Goal: Task Accomplishment & Management: Complete application form

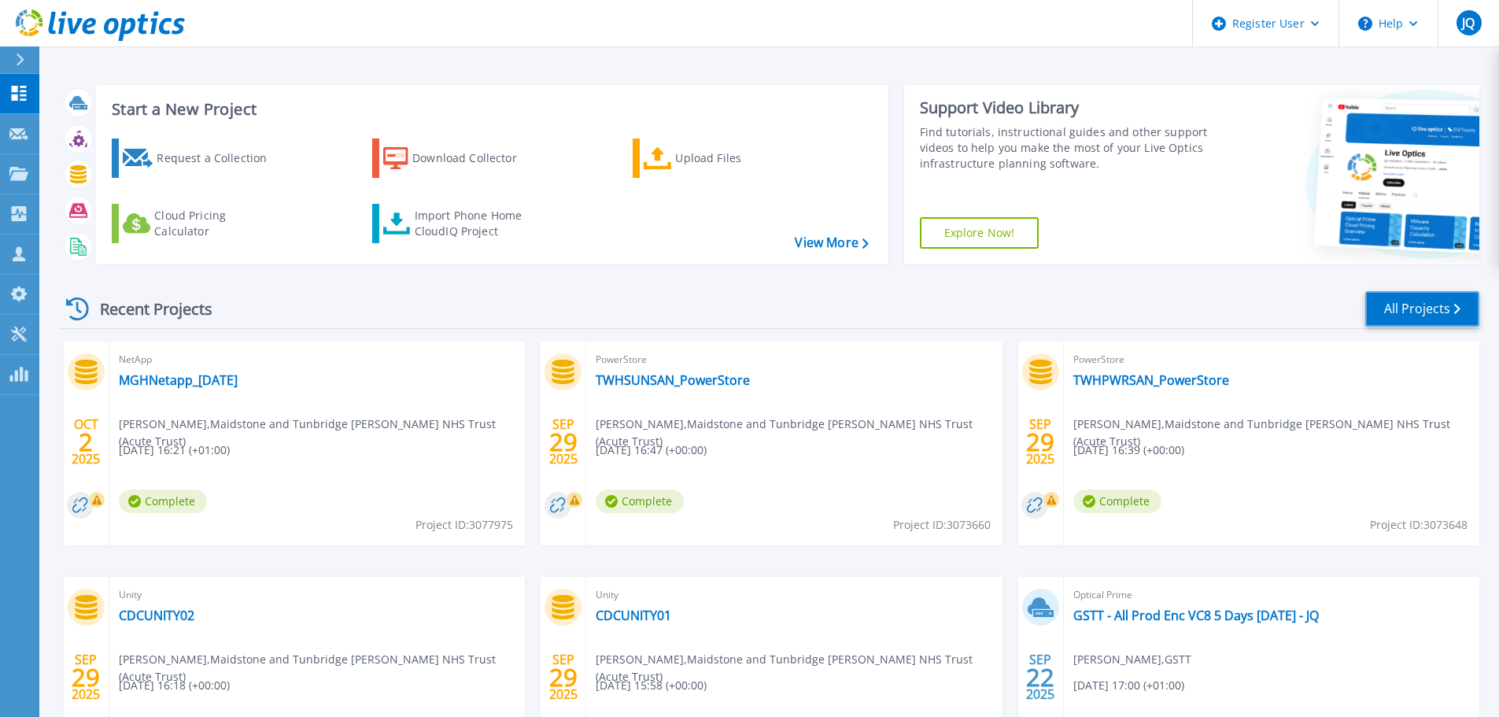
click at [1392, 304] on link "All Projects" at bounding box center [1422, 308] width 114 height 35
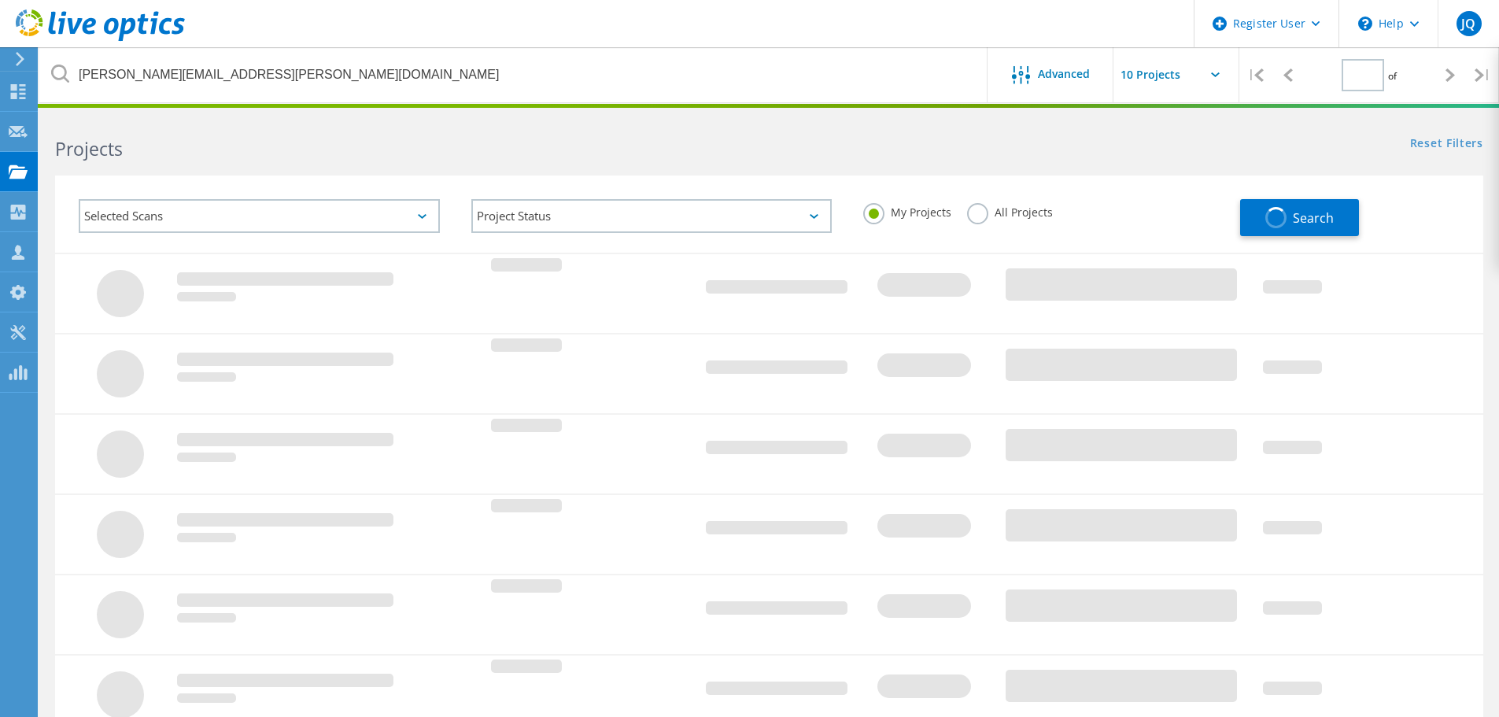
type input "1"
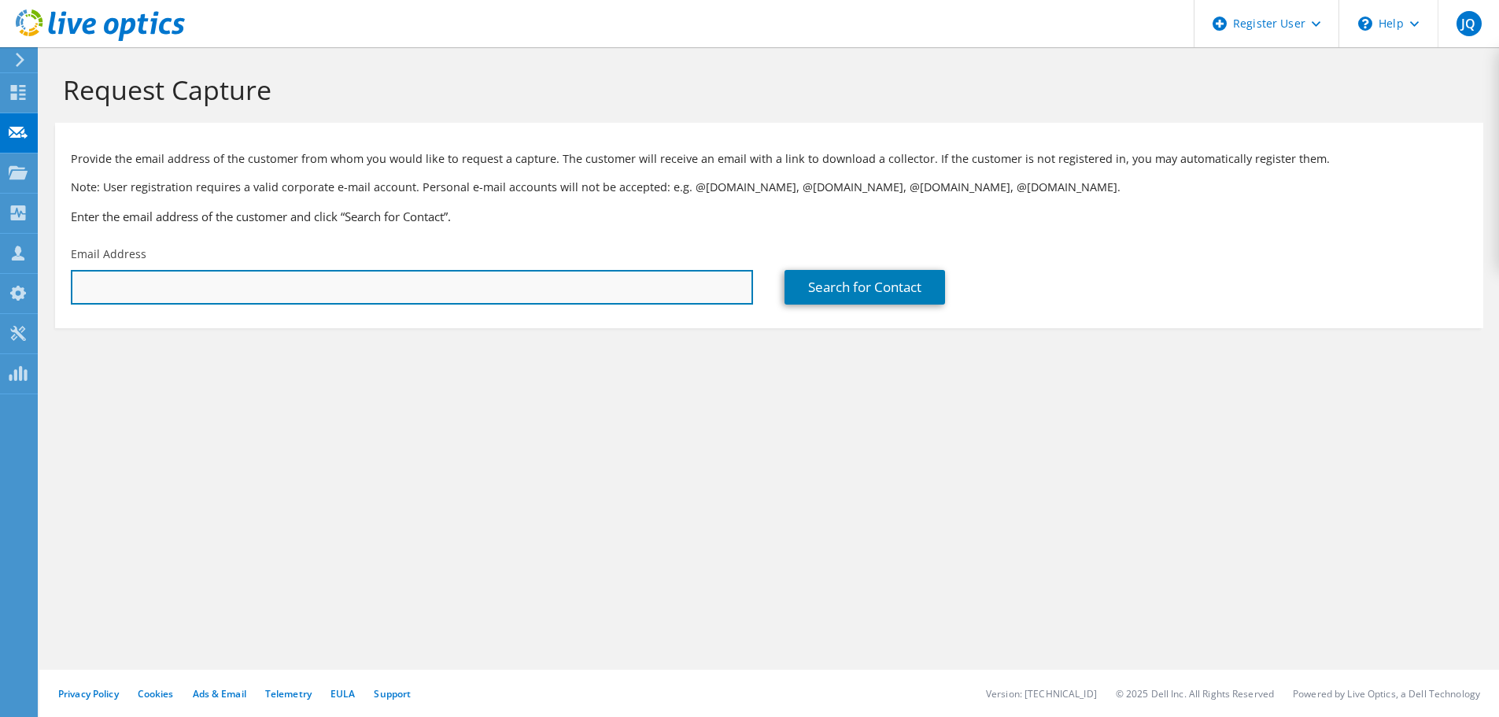
click at [242, 284] on input "text" at bounding box center [412, 287] width 682 height 35
type input "jonathan.stemp@nhs.net"
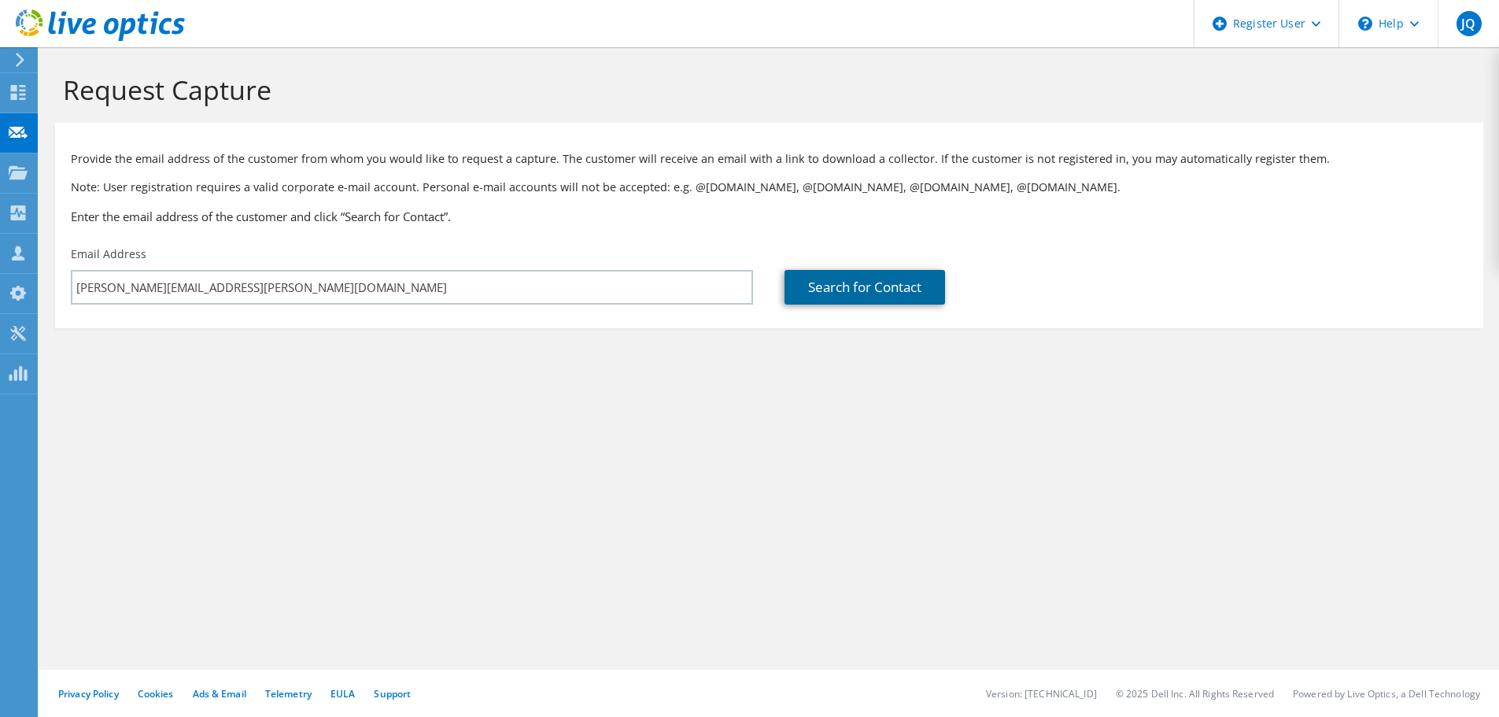
click at [836, 286] on link "Search for Contact" at bounding box center [865, 287] width 161 height 35
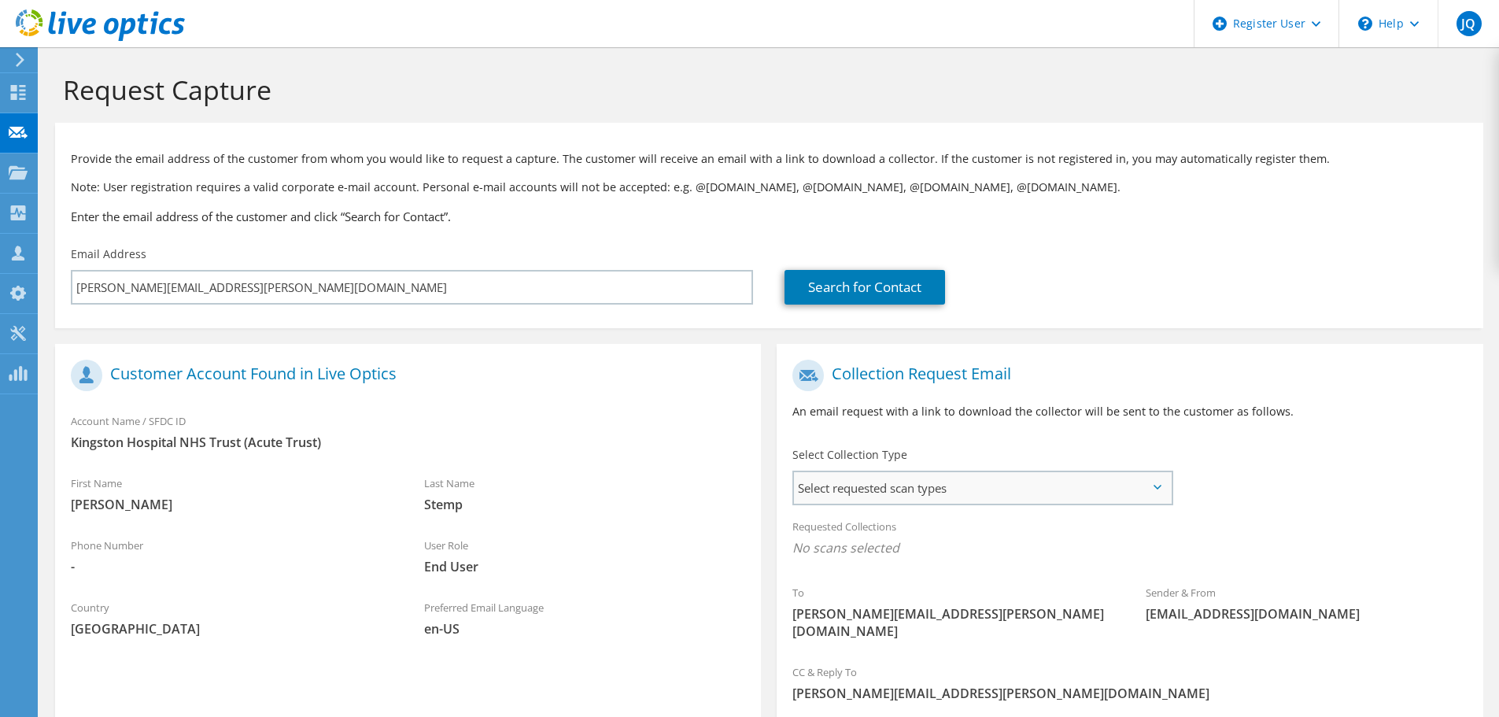
click at [856, 481] on span "Select requested scan types" at bounding box center [982, 487] width 377 height 31
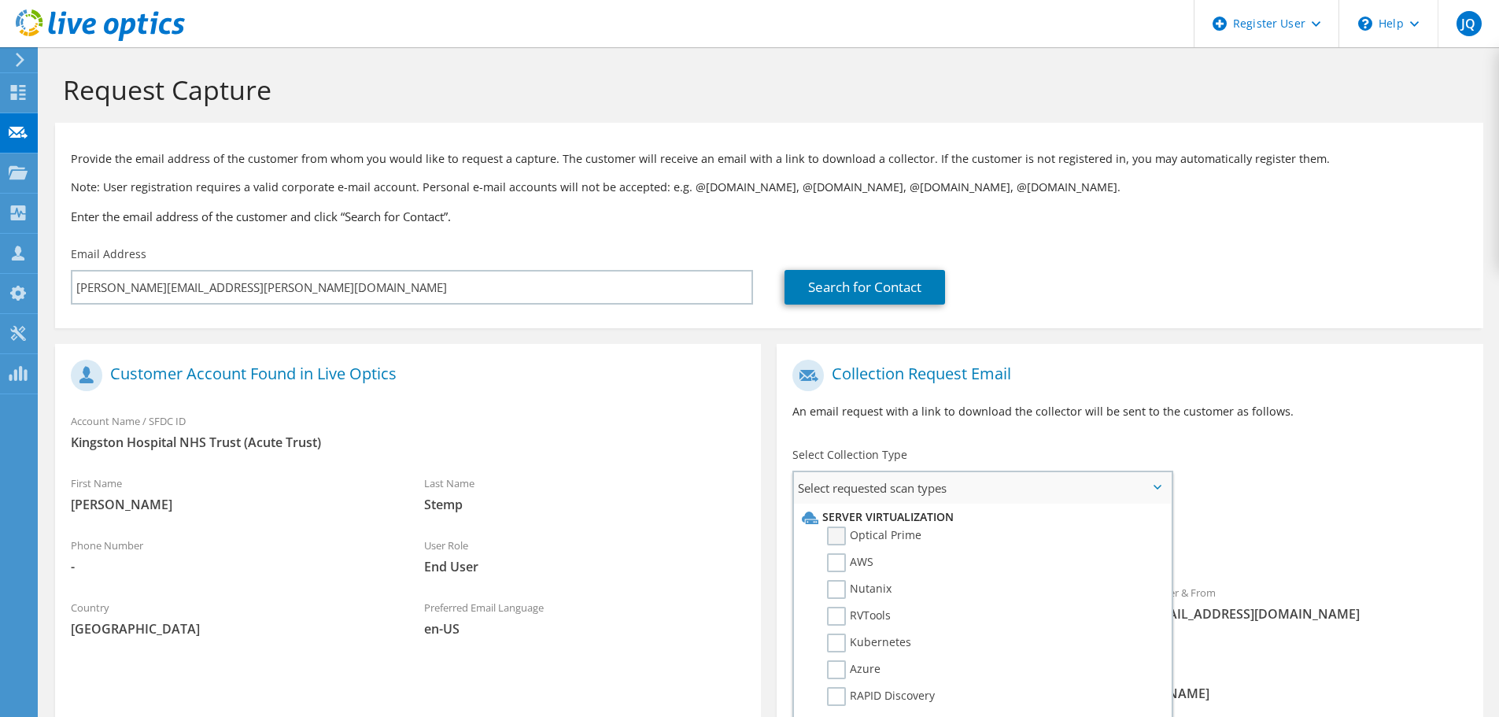
click at [861, 528] on label "Optical Prime" at bounding box center [874, 536] width 94 height 19
click at [0, 0] on input "Optical Prime" at bounding box center [0, 0] width 0 height 0
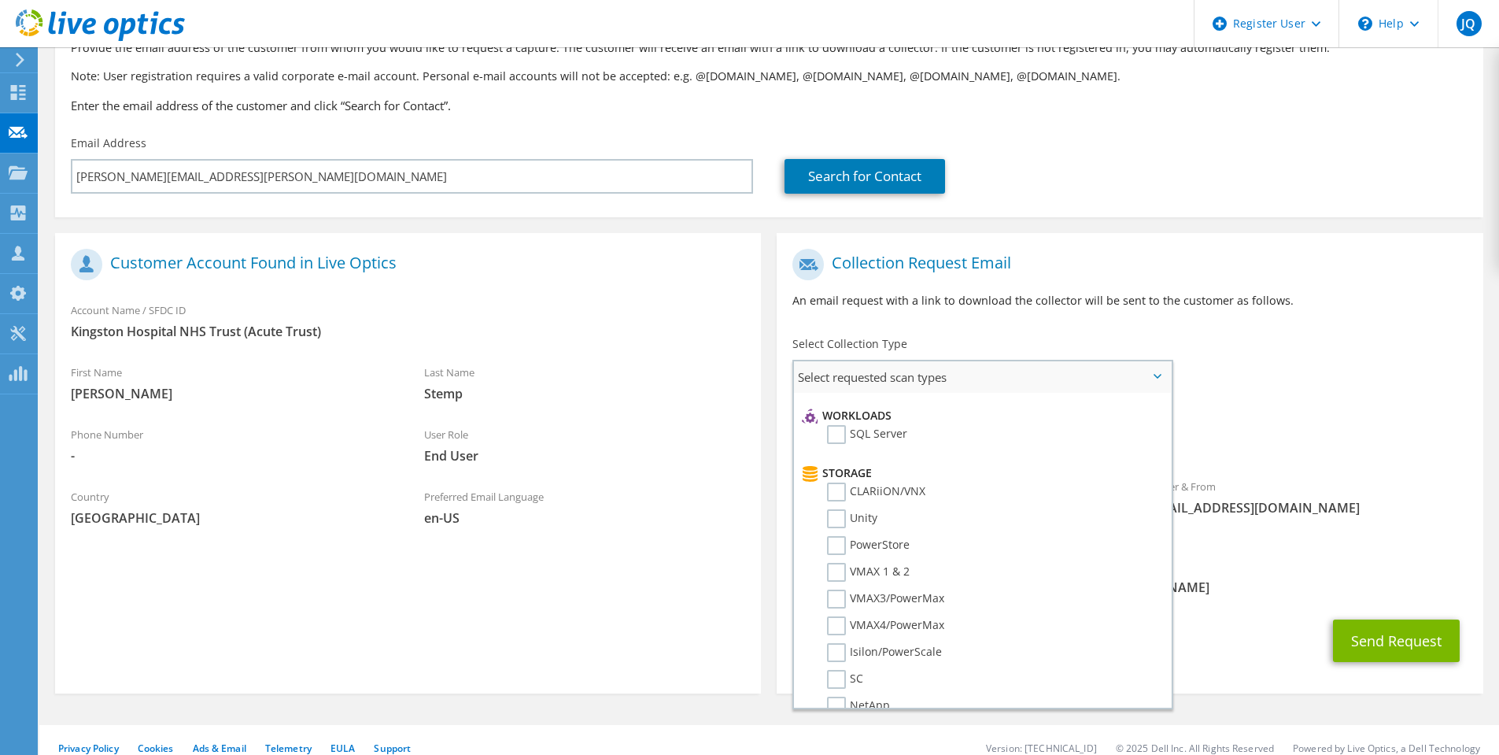
scroll to position [236, 0]
click at [842, 515] on label "PowerStore" at bounding box center [868, 517] width 83 height 19
click at [0, 0] on input "PowerStore" at bounding box center [0, 0] width 0 height 0
click at [836, 652] on label "SC" at bounding box center [845, 651] width 36 height 19
click at [0, 0] on input "SC" at bounding box center [0, 0] width 0 height 0
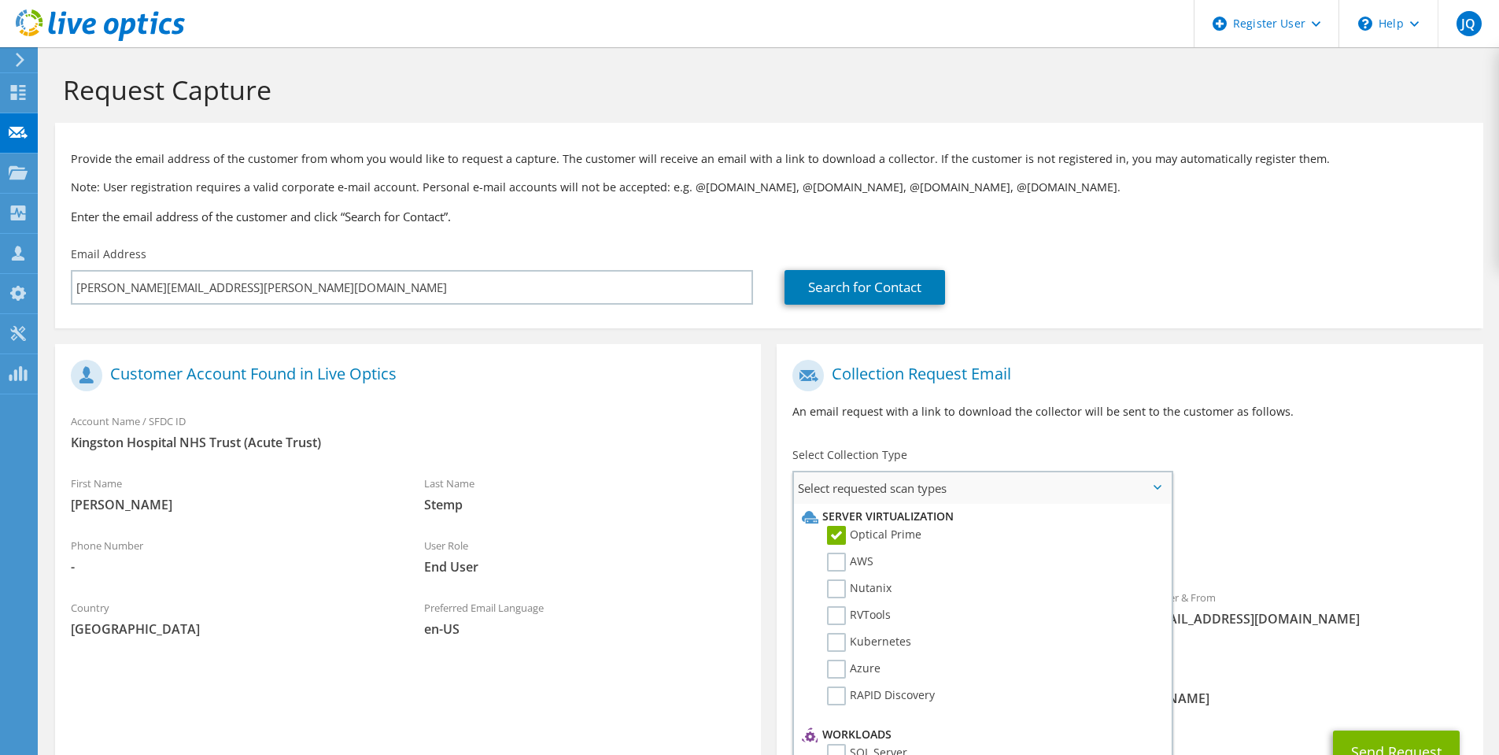
scroll to position [0, 0]
click at [1371, 716] on button "Send Request" at bounding box center [1396, 751] width 127 height 42
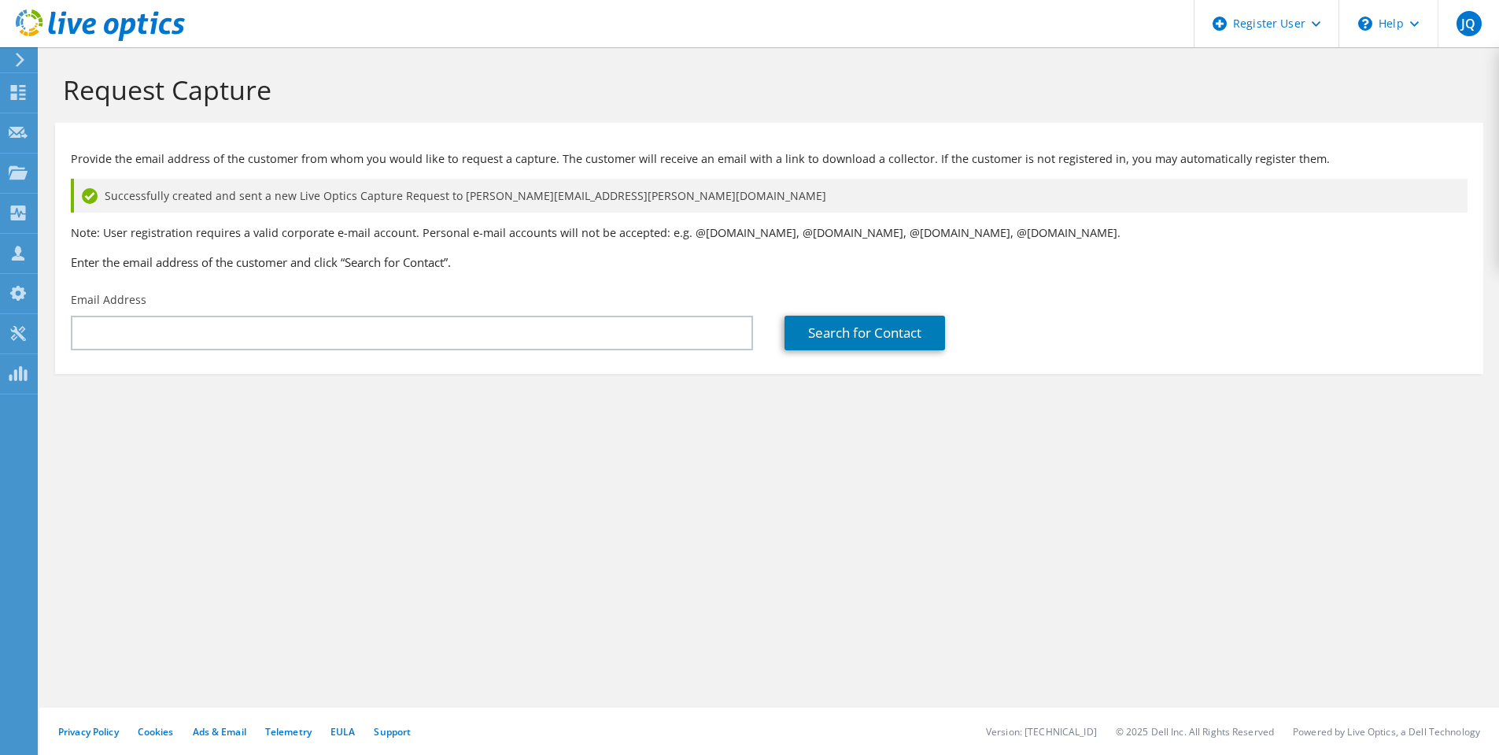
click at [168, 351] on div "Email Address" at bounding box center [412, 321] width 714 height 74
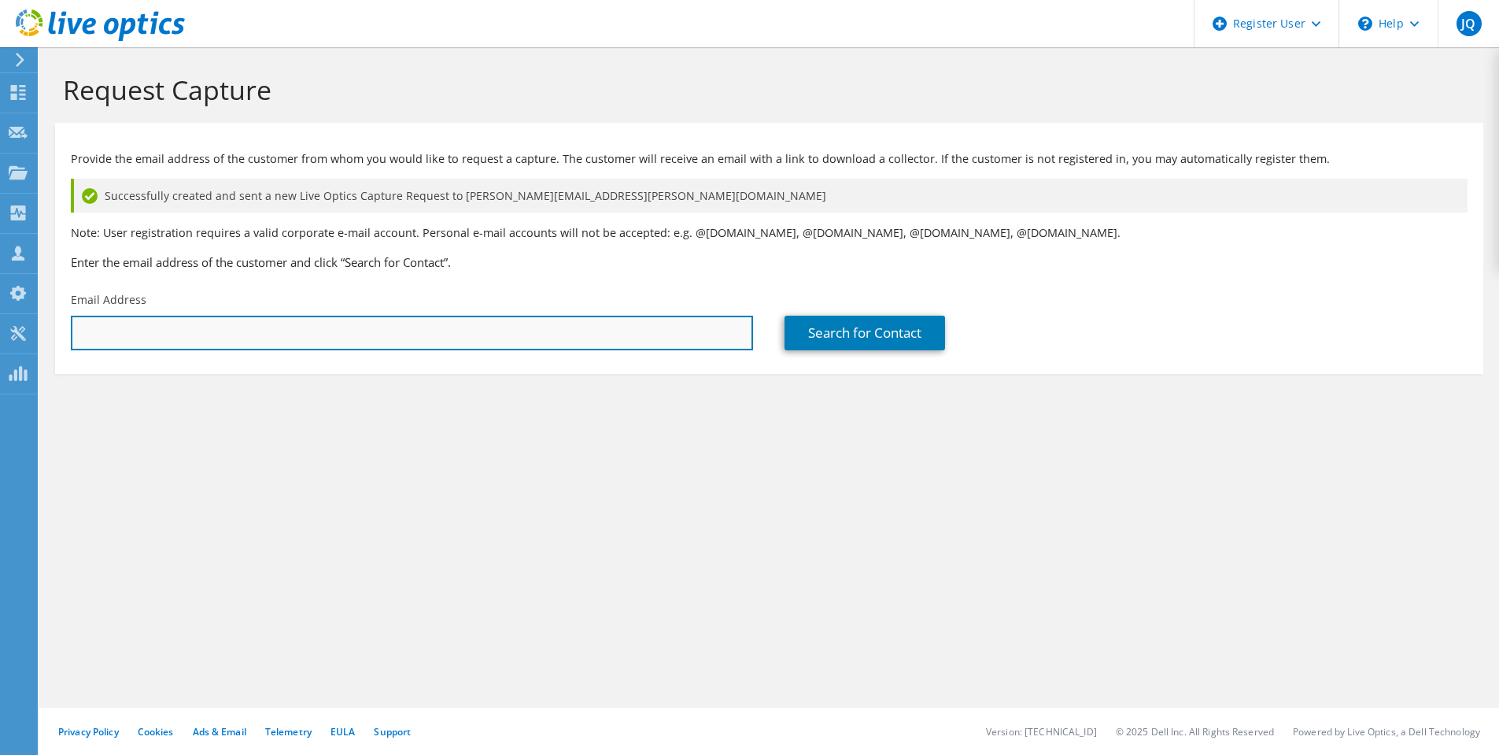
click at [176, 332] on input "text" at bounding box center [412, 333] width 682 height 35
type input "jonathan.stemp@nhs.net"
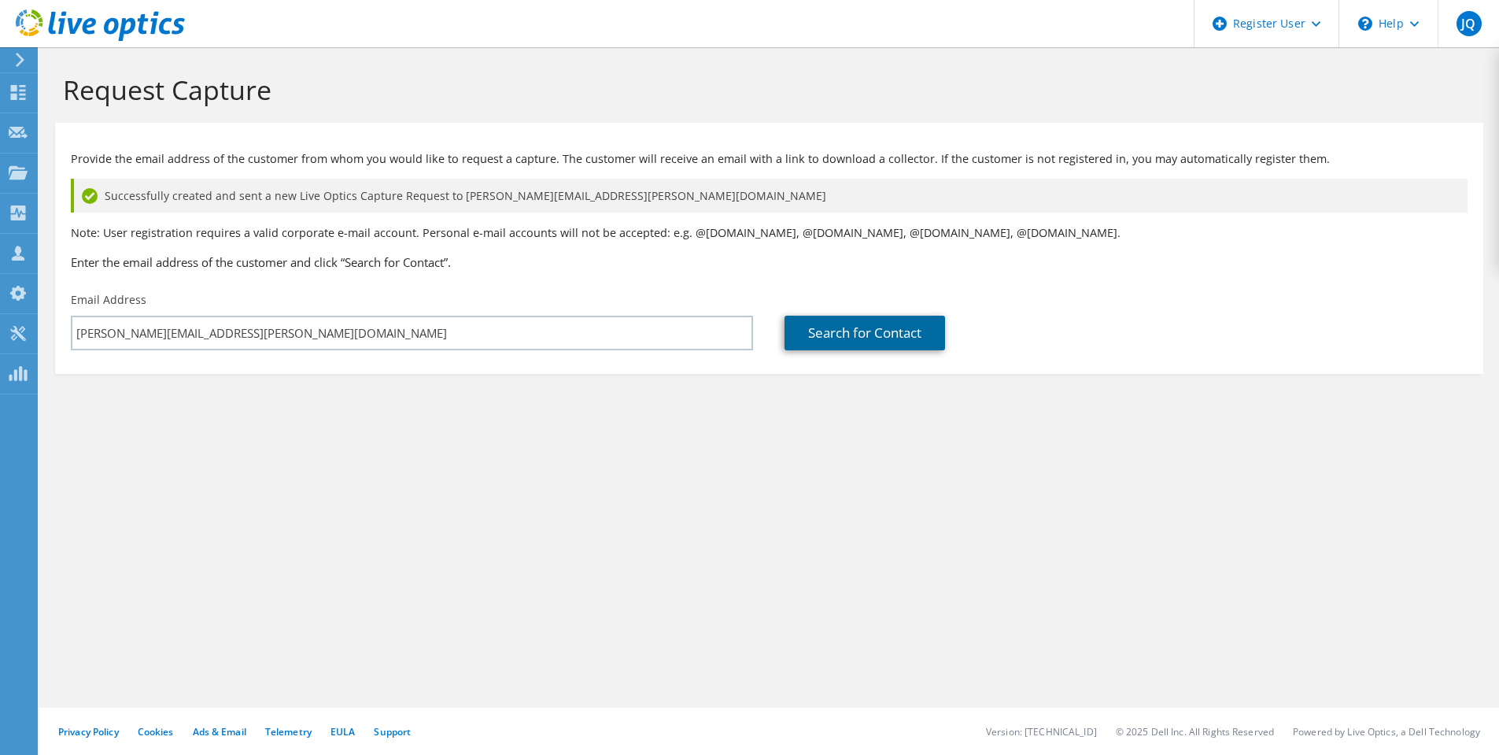
click at [865, 328] on link "Search for Contact" at bounding box center [865, 333] width 161 height 35
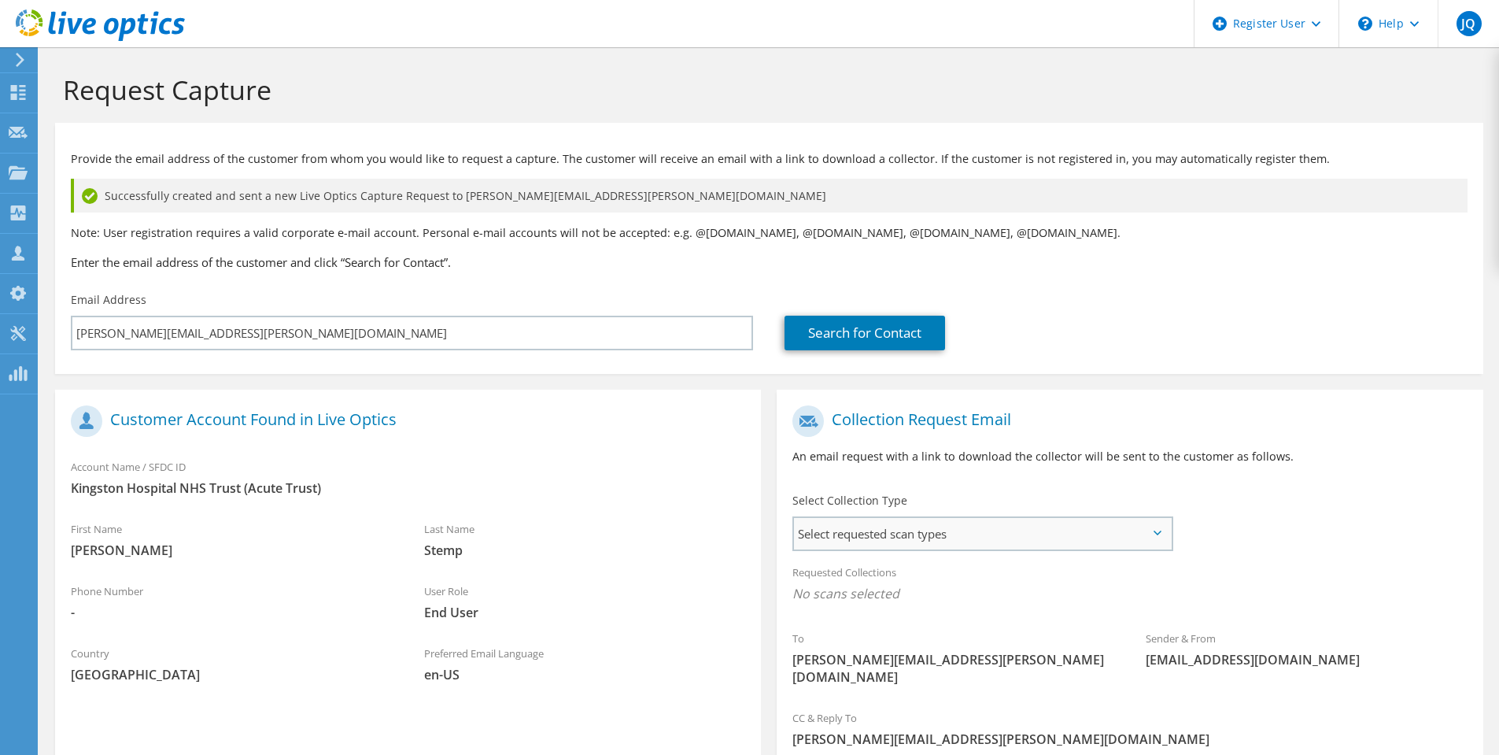
click at [955, 522] on span "Select requested scan types" at bounding box center [982, 533] width 377 height 31
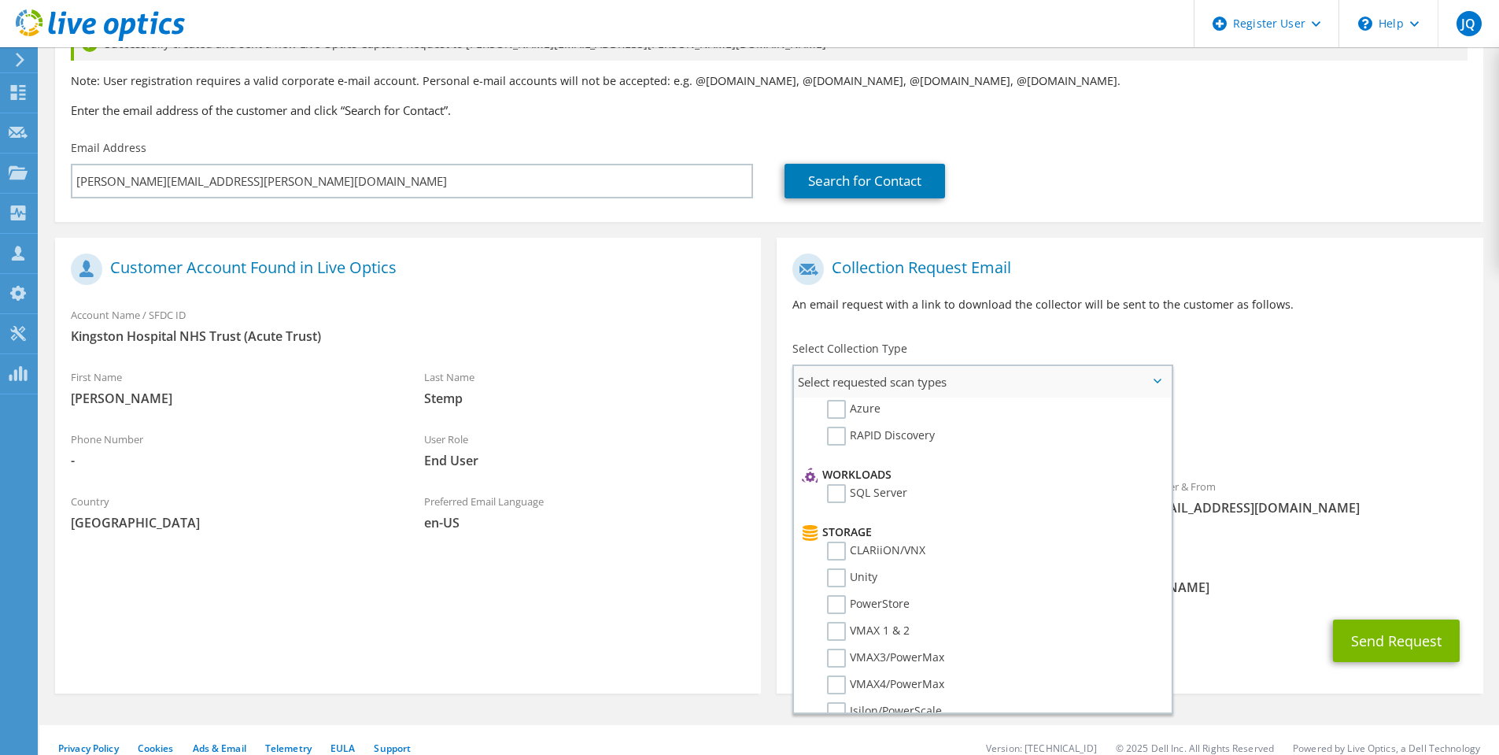
scroll to position [157, 0]
click at [835, 600] on label "PowerStore" at bounding box center [868, 601] width 83 height 19
click at [0, 0] on input "PowerStore" at bounding box center [0, 0] width 0 height 0
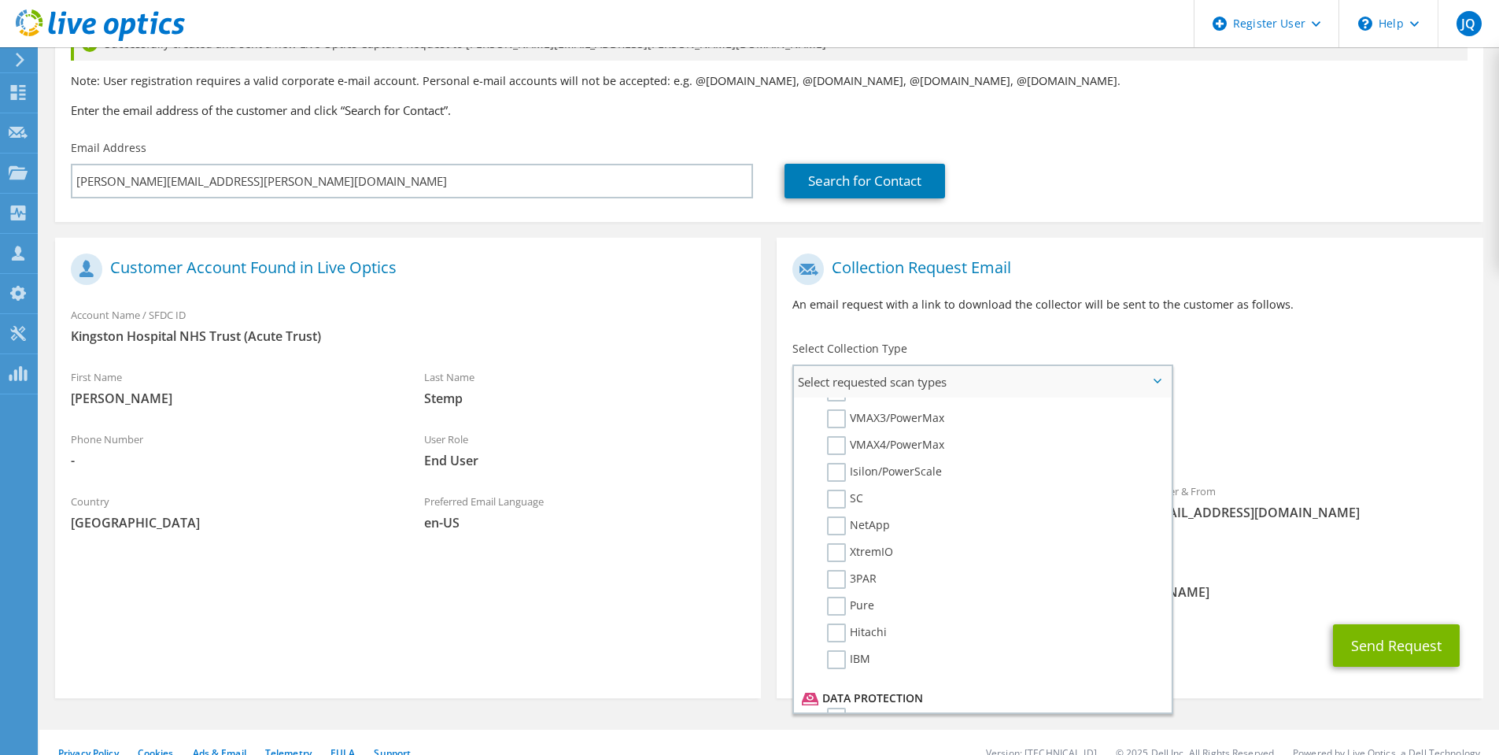
scroll to position [315, 0]
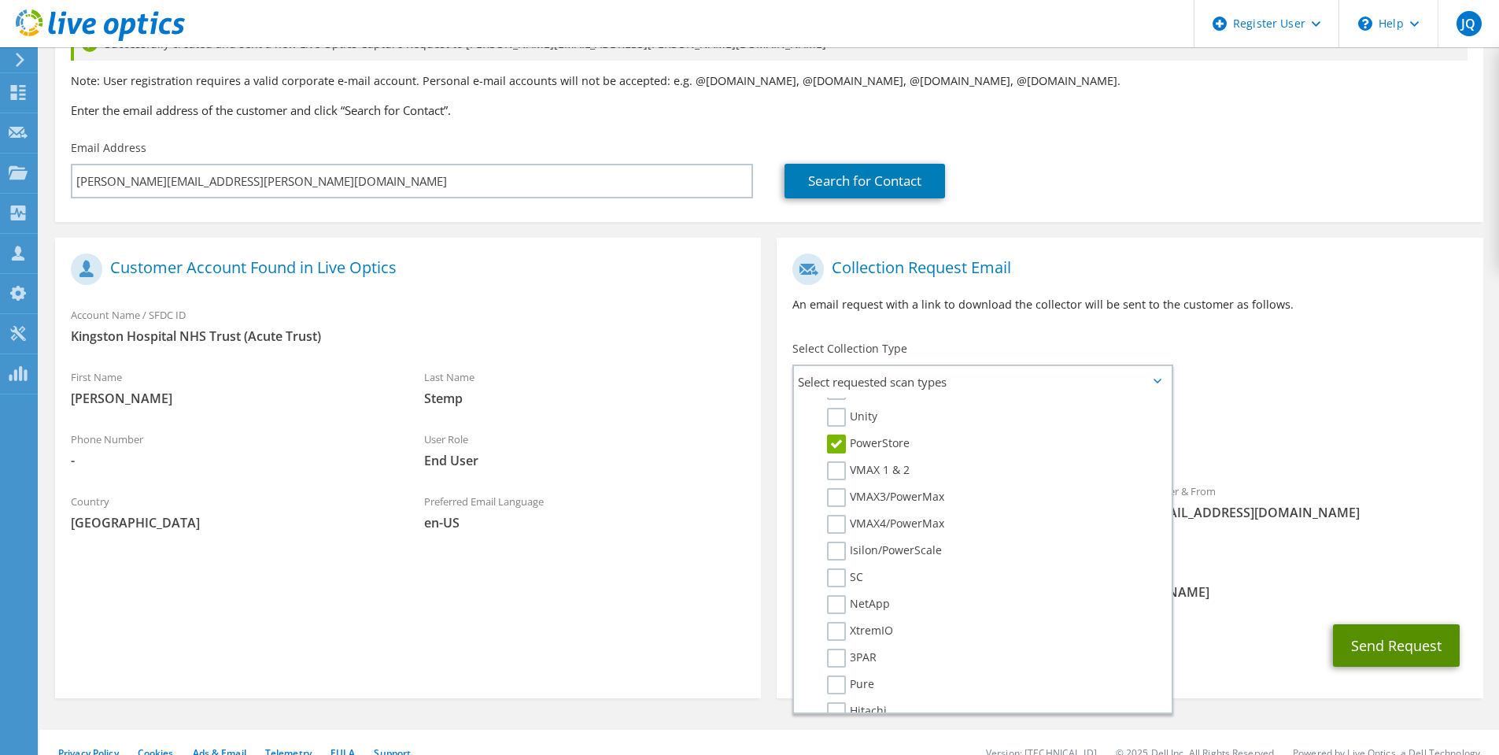
click at [1399, 625] on button "Send Request" at bounding box center [1396, 645] width 127 height 42
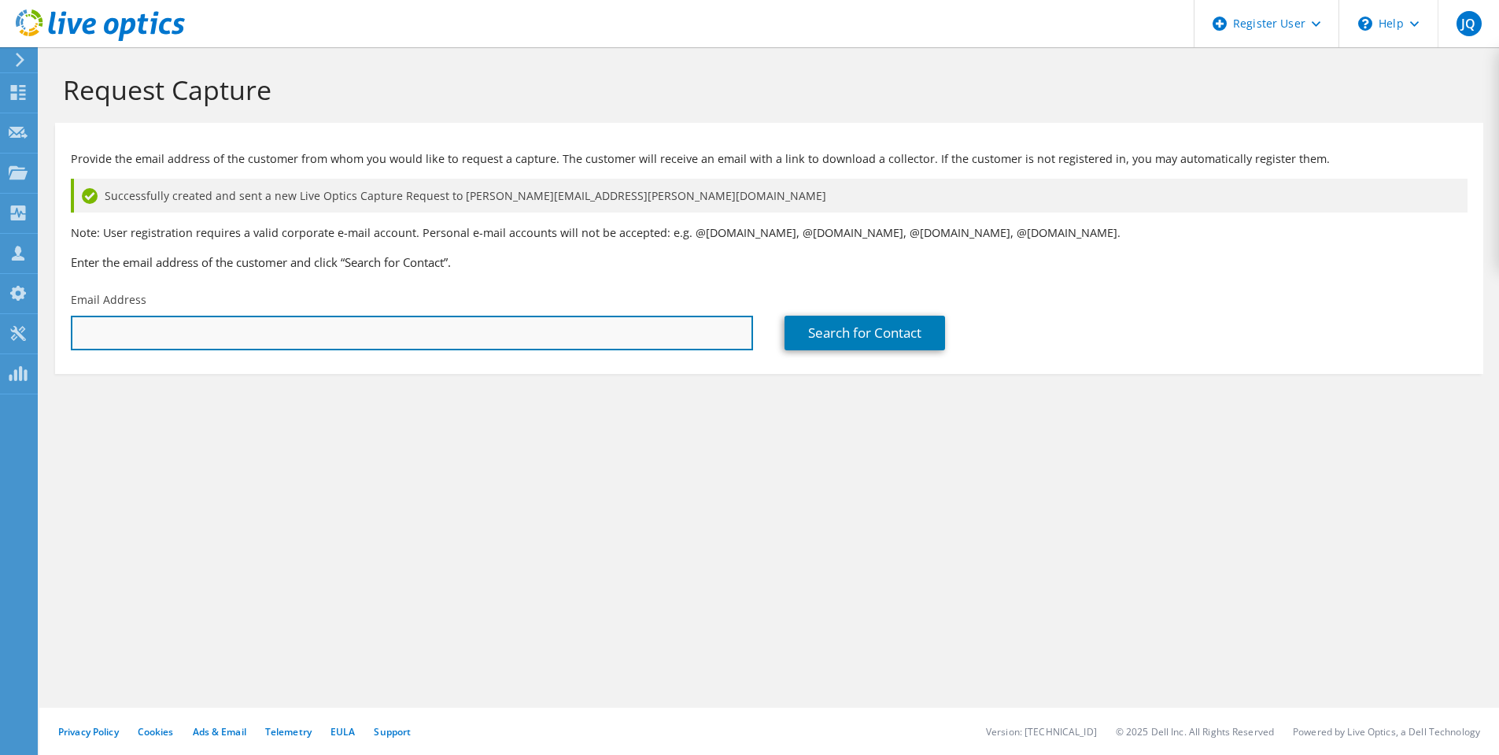
click at [440, 346] on input "text" at bounding box center [412, 333] width 682 height 35
type input "[PERSON_NAME][EMAIL_ADDRESS][PERSON_NAME][DOMAIN_NAME]"
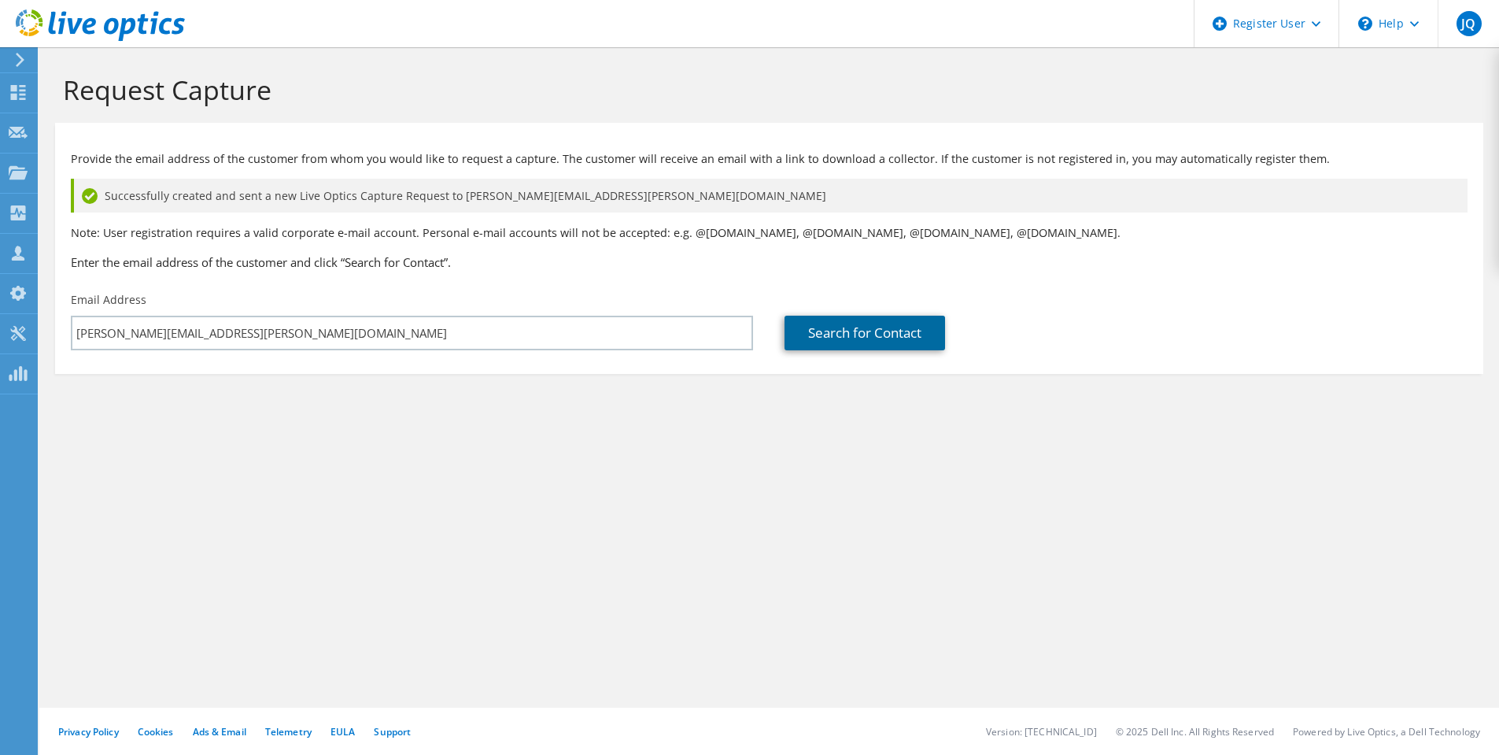
click at [827, 340] on link "Search for Contact" at bounding box center [865, 333] width 161 height 35
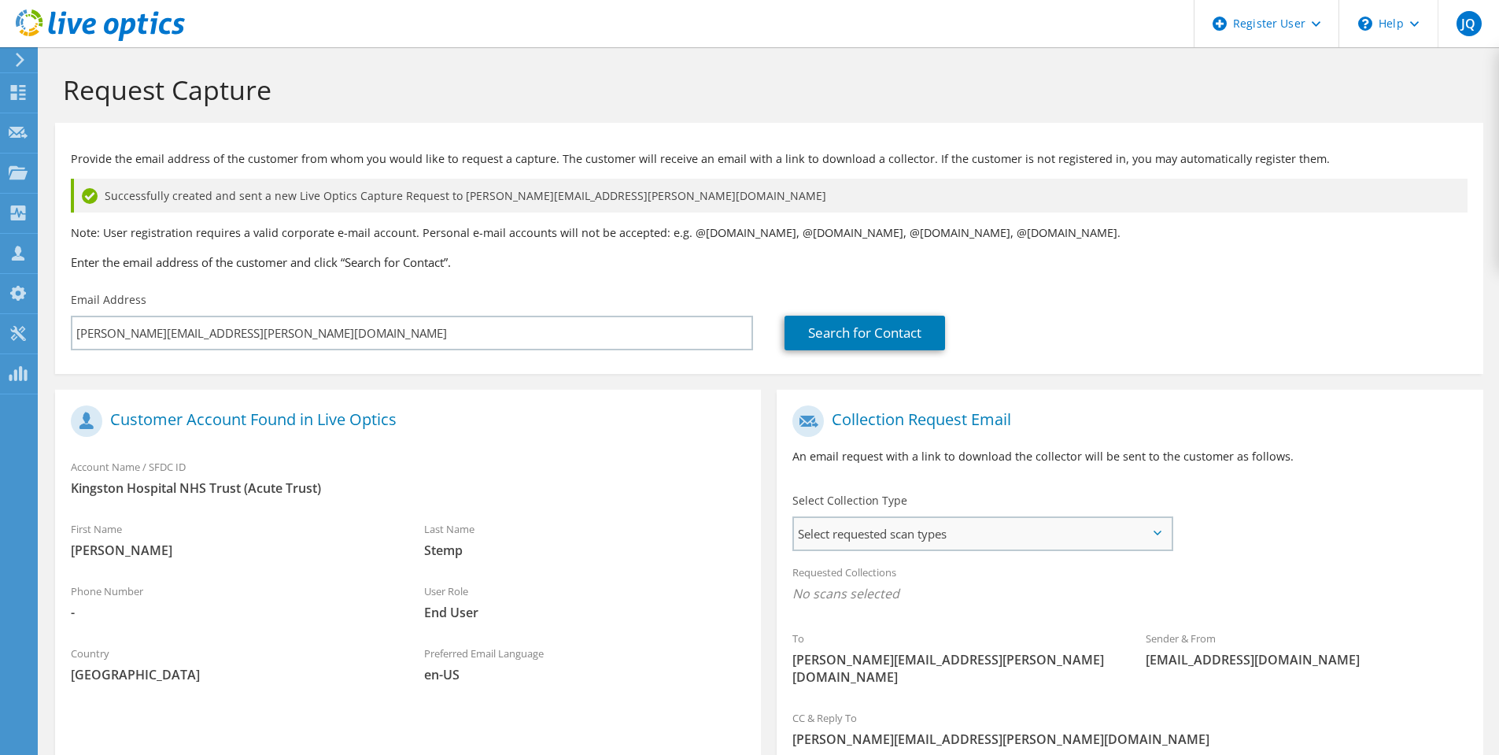
click at [979, 527] on span "Select requested scan types" at bounding box center [982, 533] width 377 height 31
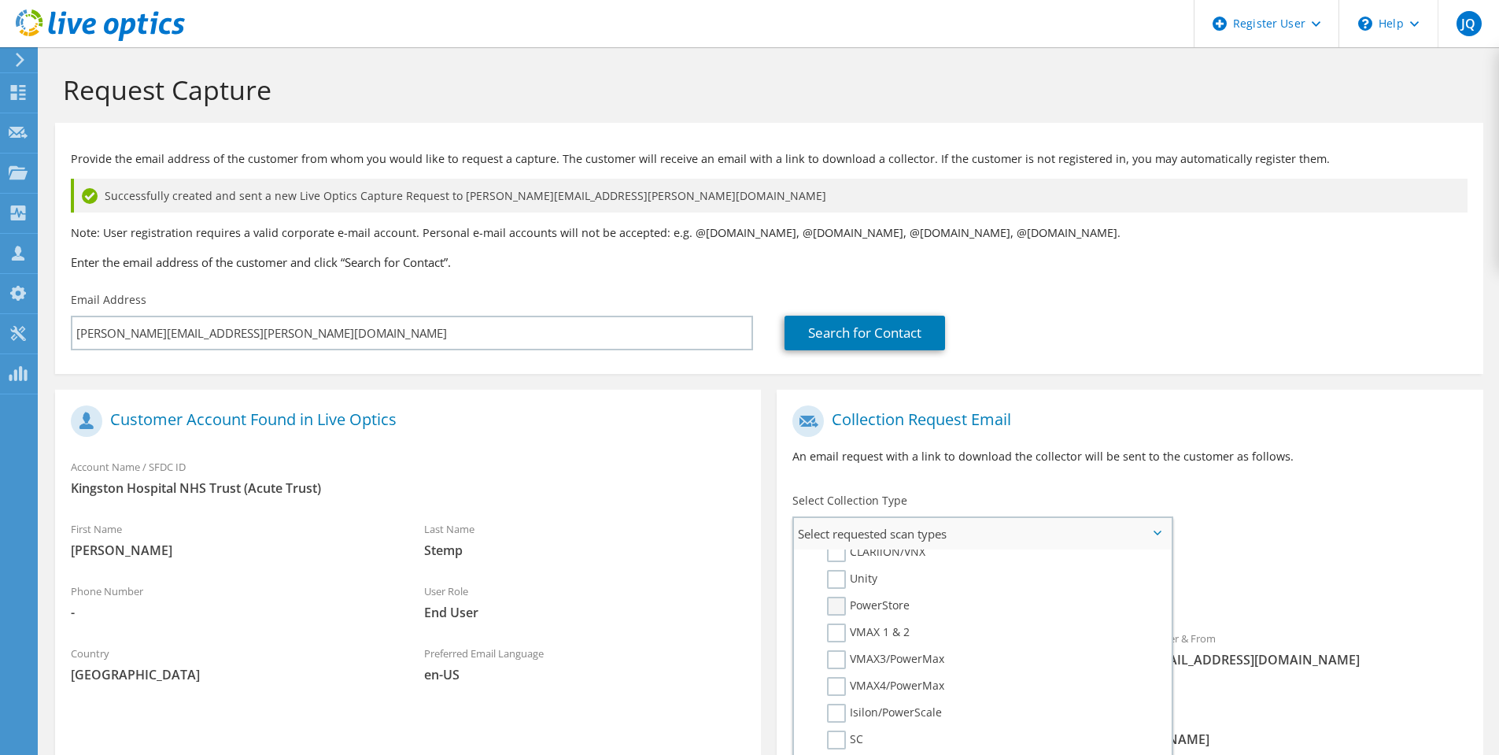
scroll to position [394, 0]
click at [844, 620] on label "Isilon/PowerScale" at bounding box center [884, 624] width 115 height 19
click at [0, 0] on input "Isilon/PowerScale" at bounding box center [0, 0] width 0 height 0
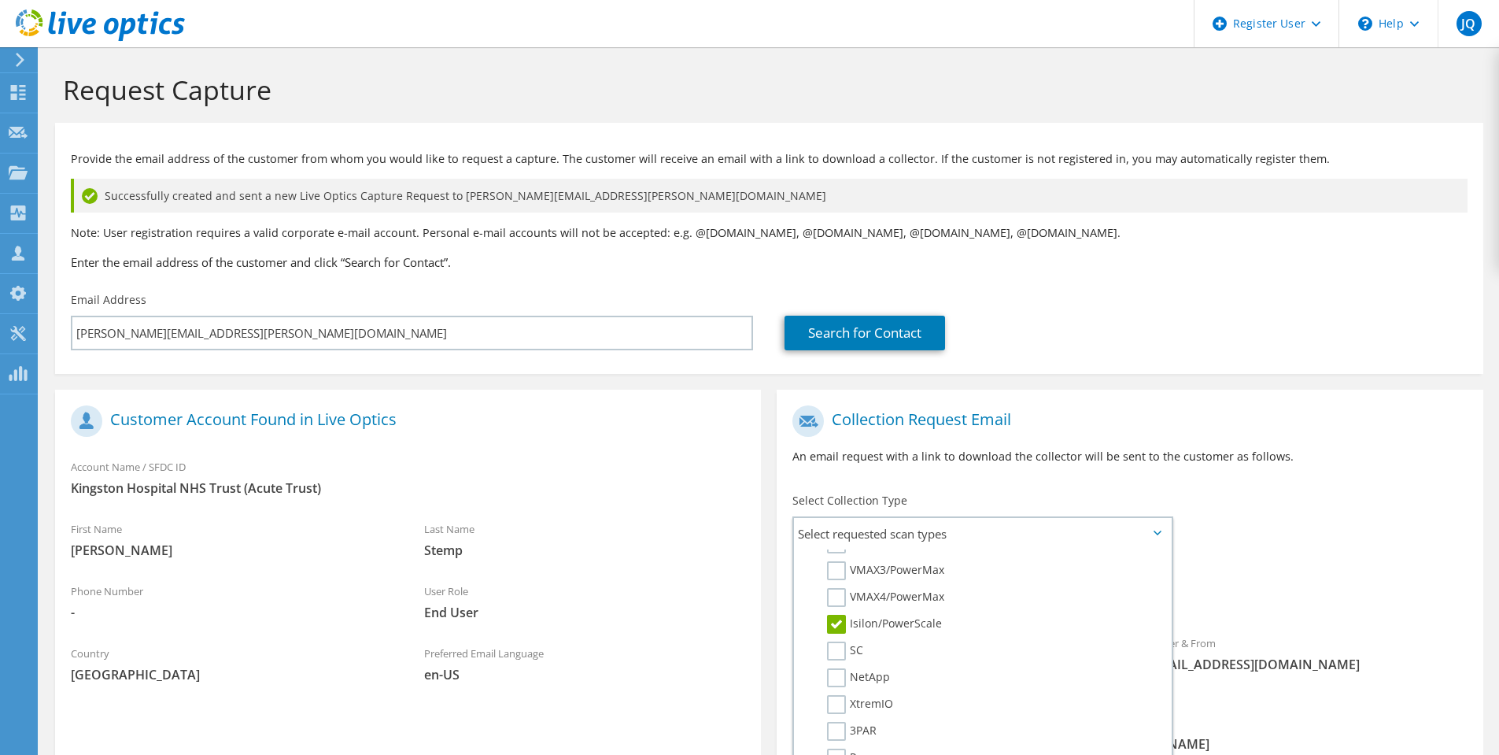
click at [1247, 559] on div "Requested Collections No scans selected Isilon/PowerScale" at bounding box center [1130, 587] width 706 height 63
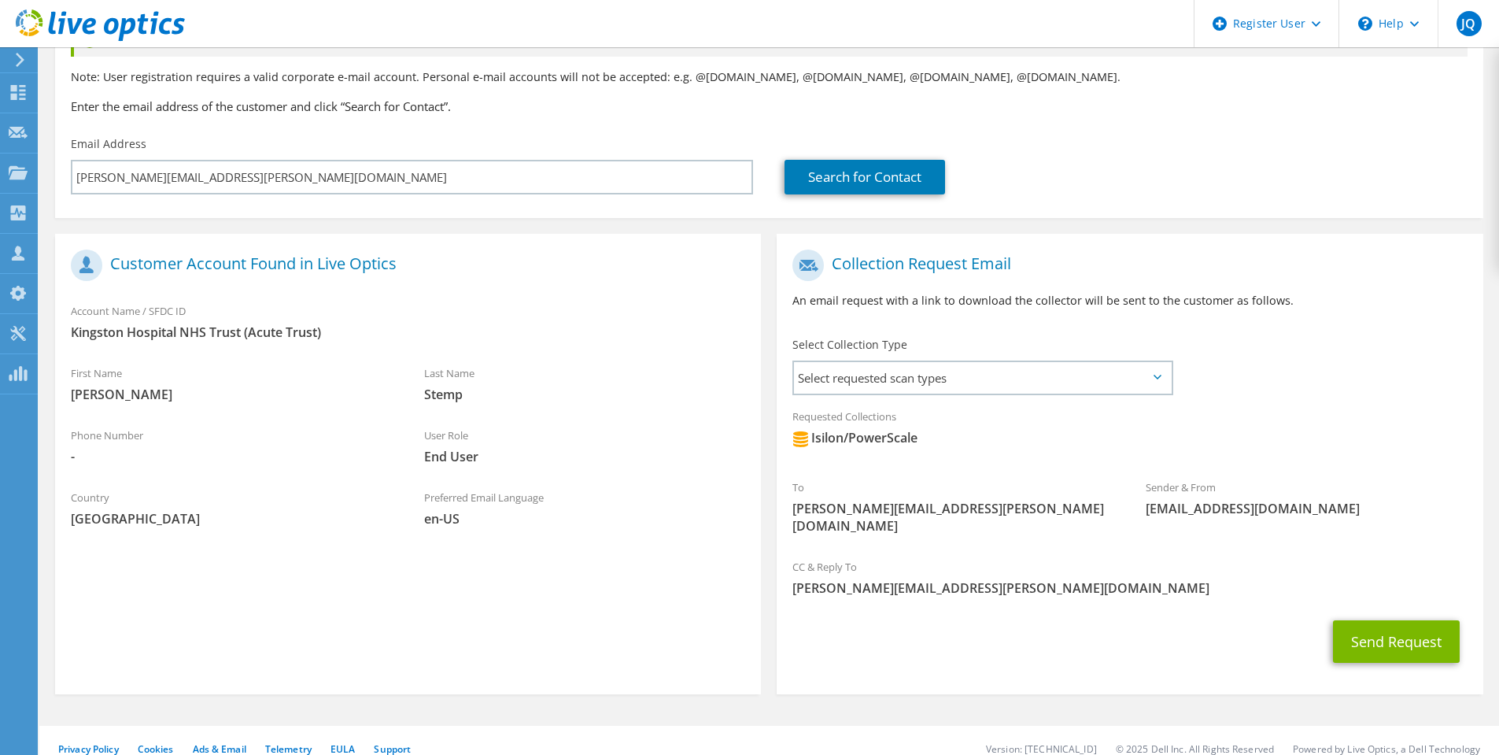
scroll to position [157, 0]
click at [1381, 626] on button "Send Request" at bounding box center [1396, 640] width 127 height 42
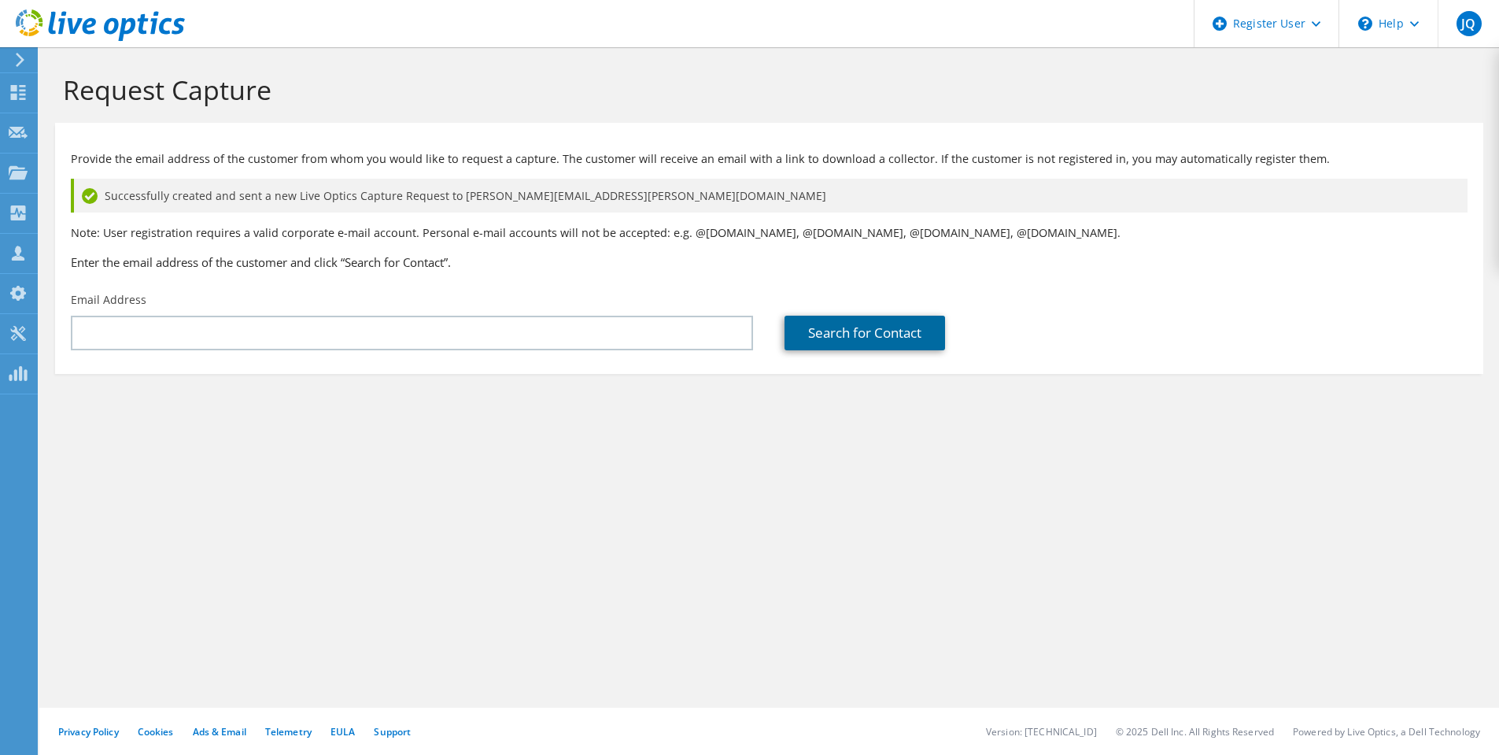
click at [866, 342] on link "Search for Contact" at bounding box center [865, 333] width 161 height 35
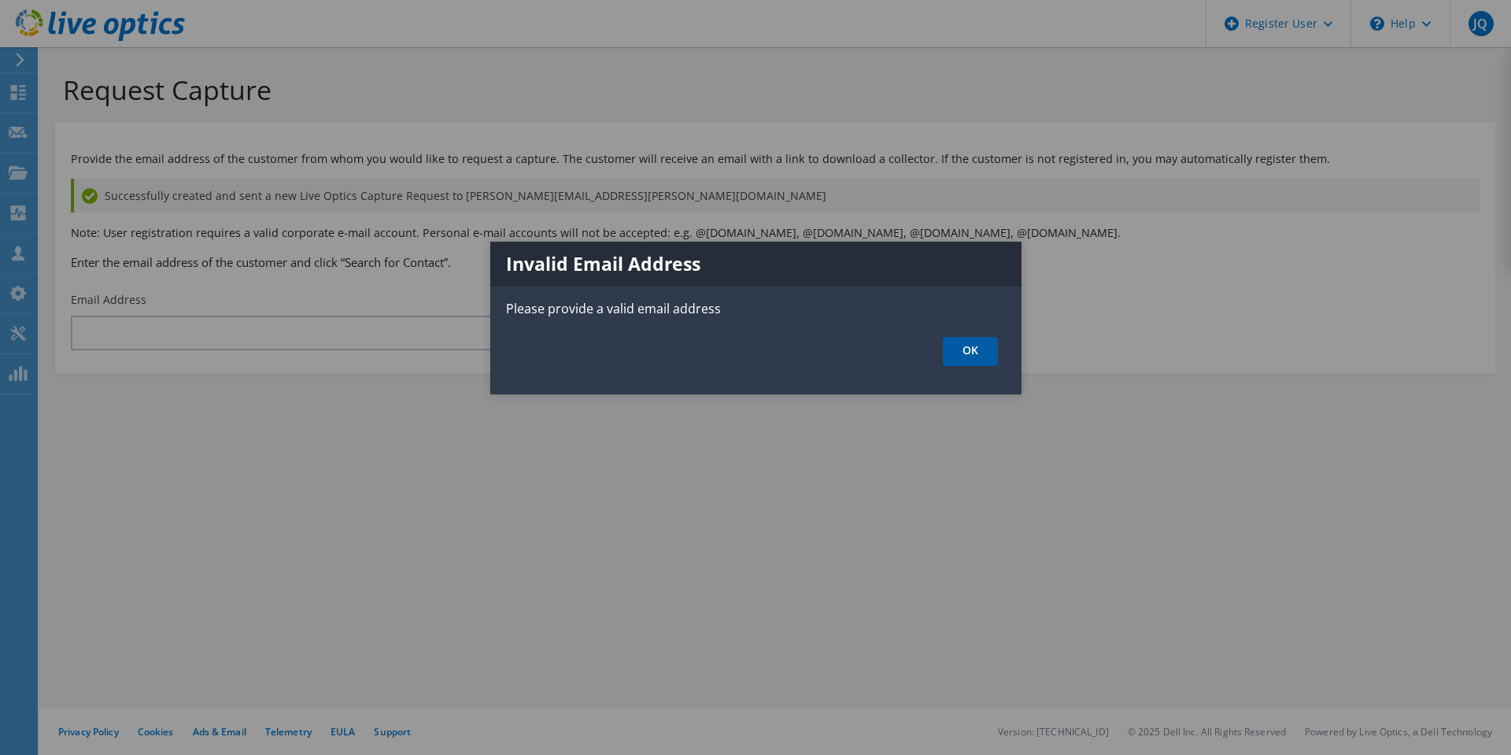
click at [963, 348] on link "OK" at bounding box center [970, 351] width 55 height 29
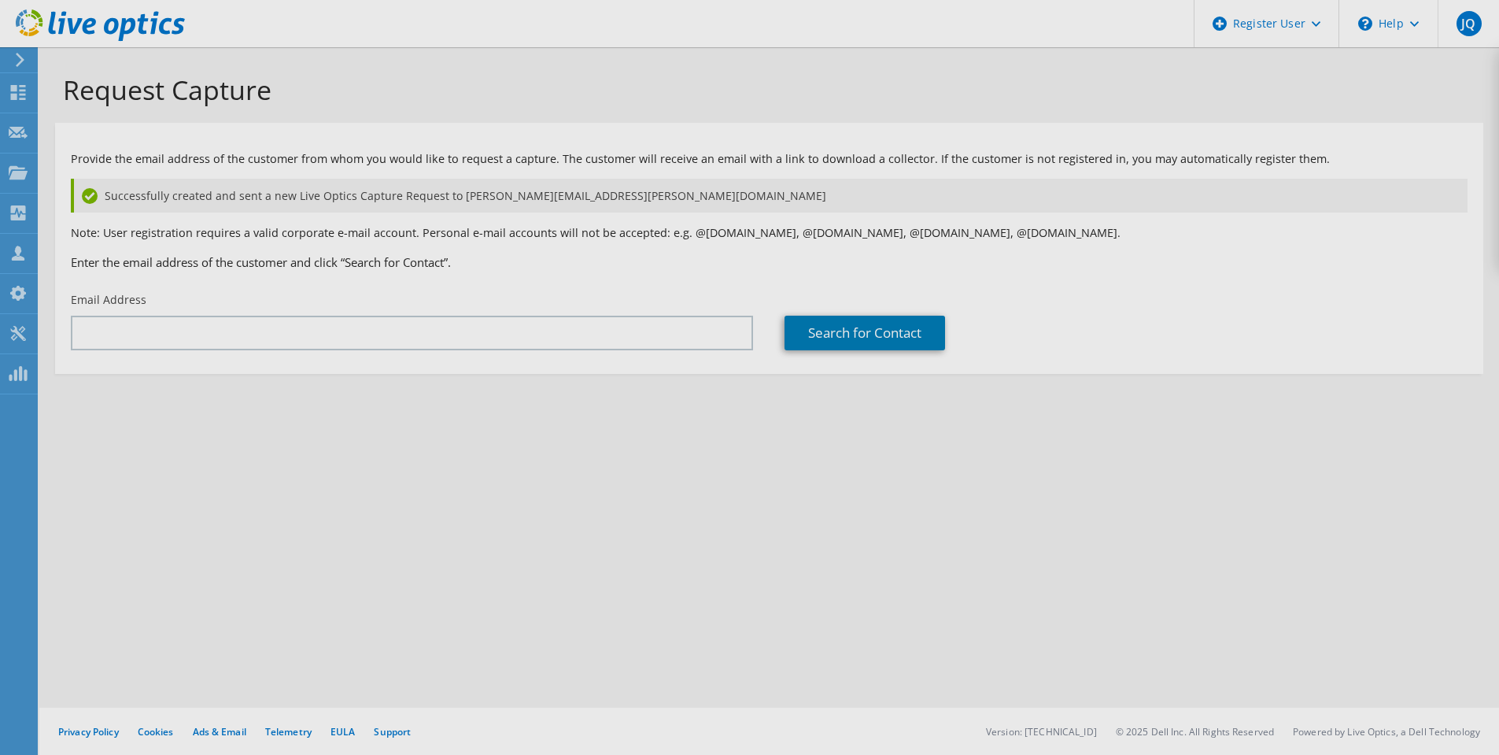
click at [512, 337] on div at bounding box center [749, 377] width 1499 height 755
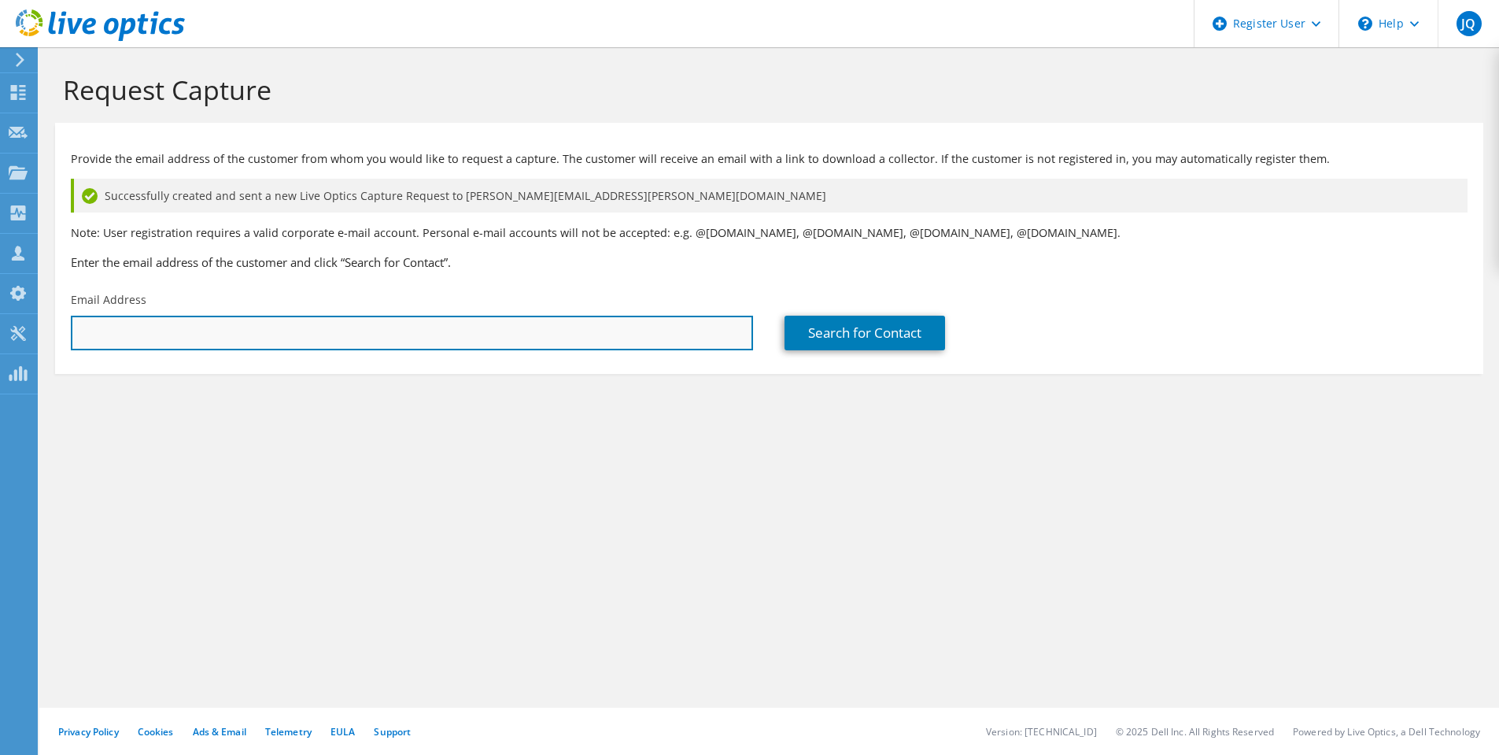
click at [508, 337] on input "text" at bounding box center [412, 333] width 682 height 35
type input "[PERSON_NAME][EMAIL_ADDRESS][PERSON_NAME][DOMAIN_NAME]"
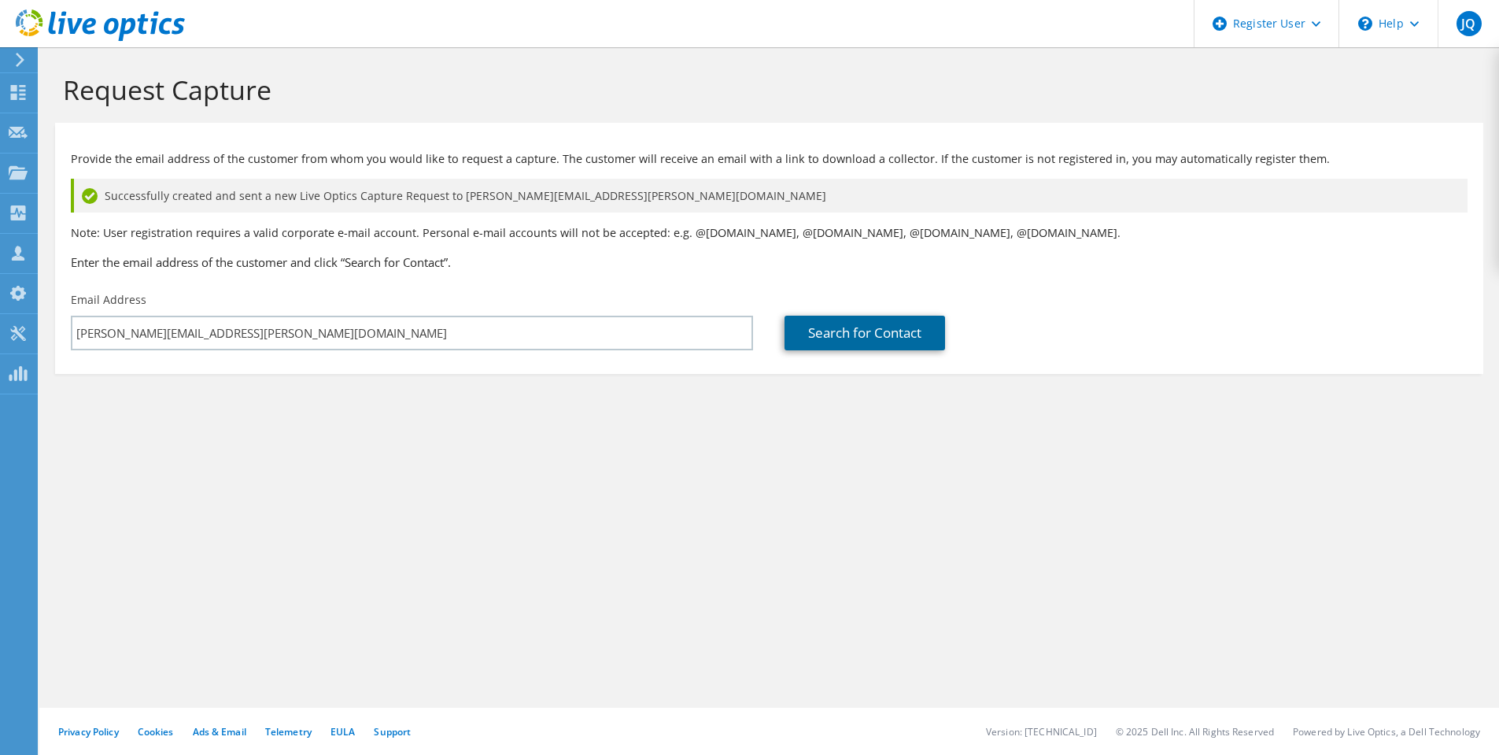
click at [857, 331] on link "Search for Contact" at bounding box center [865, 333] width 161 height 35
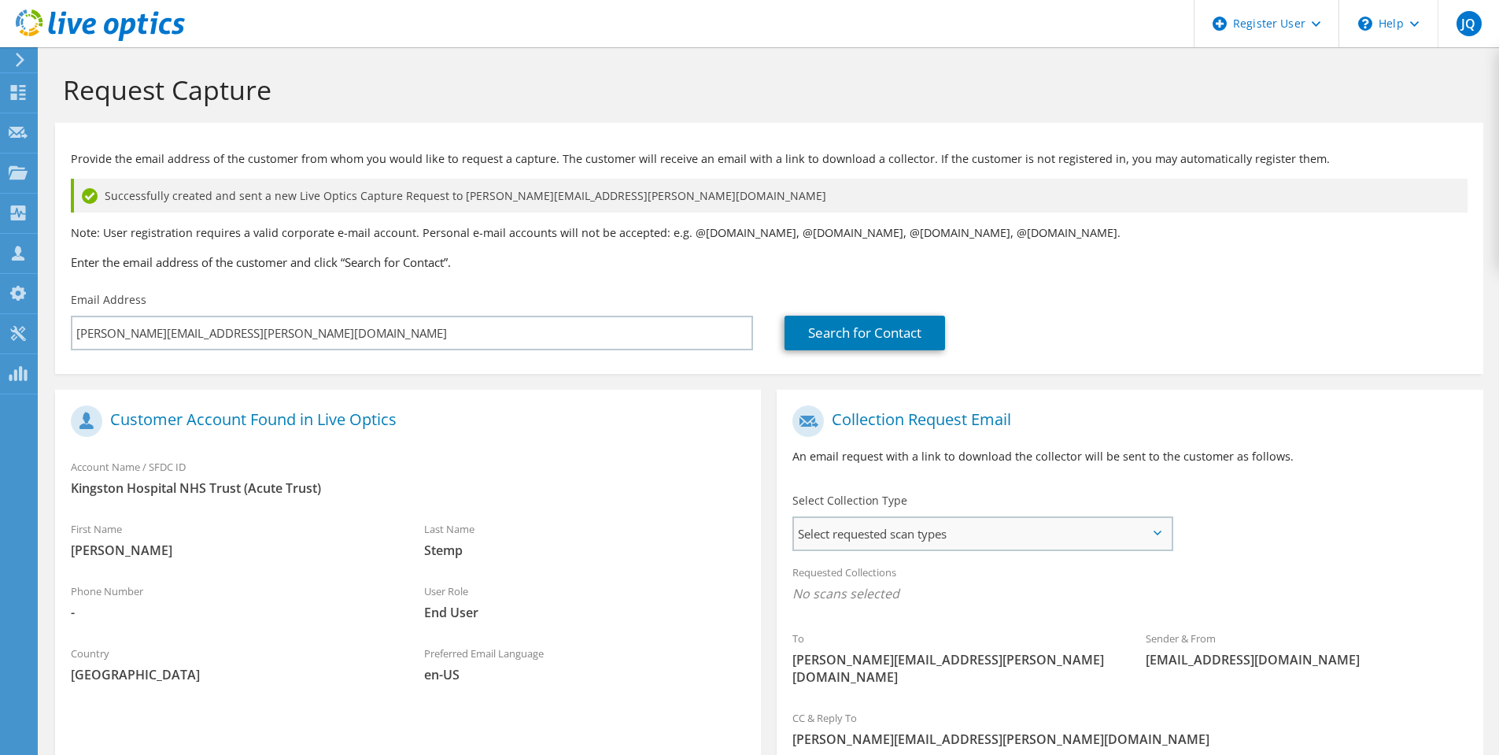
click at [1000, 544] on span "Select requested scan types" at bounding box center [982, 533] width 377 height 31
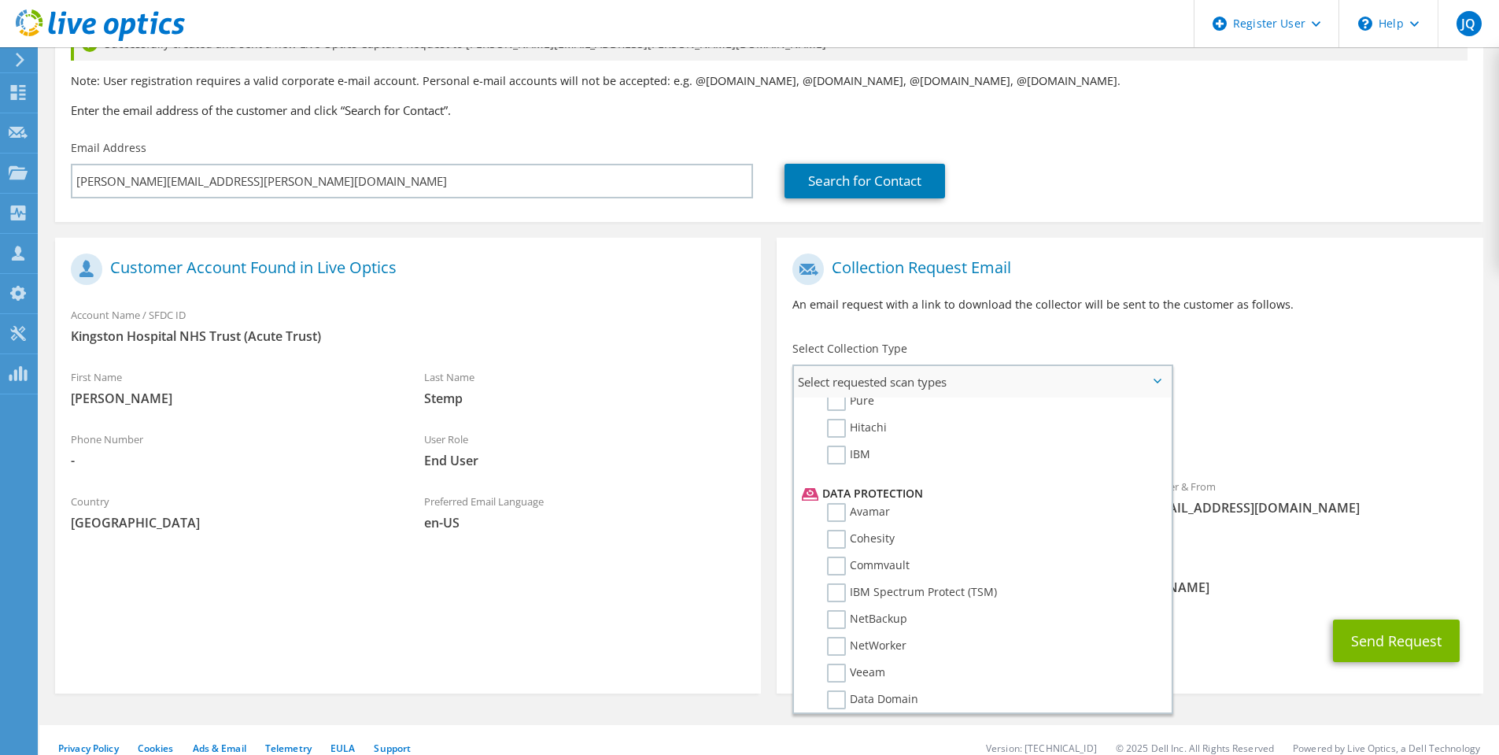
scroll to position [380, 0]
click at [844, 512] on label "SC" at bounding box center [845, 512] width 36 height 19
click at [0, 0] on input "SC" at bounding box center [0, 0] width 0 height 0
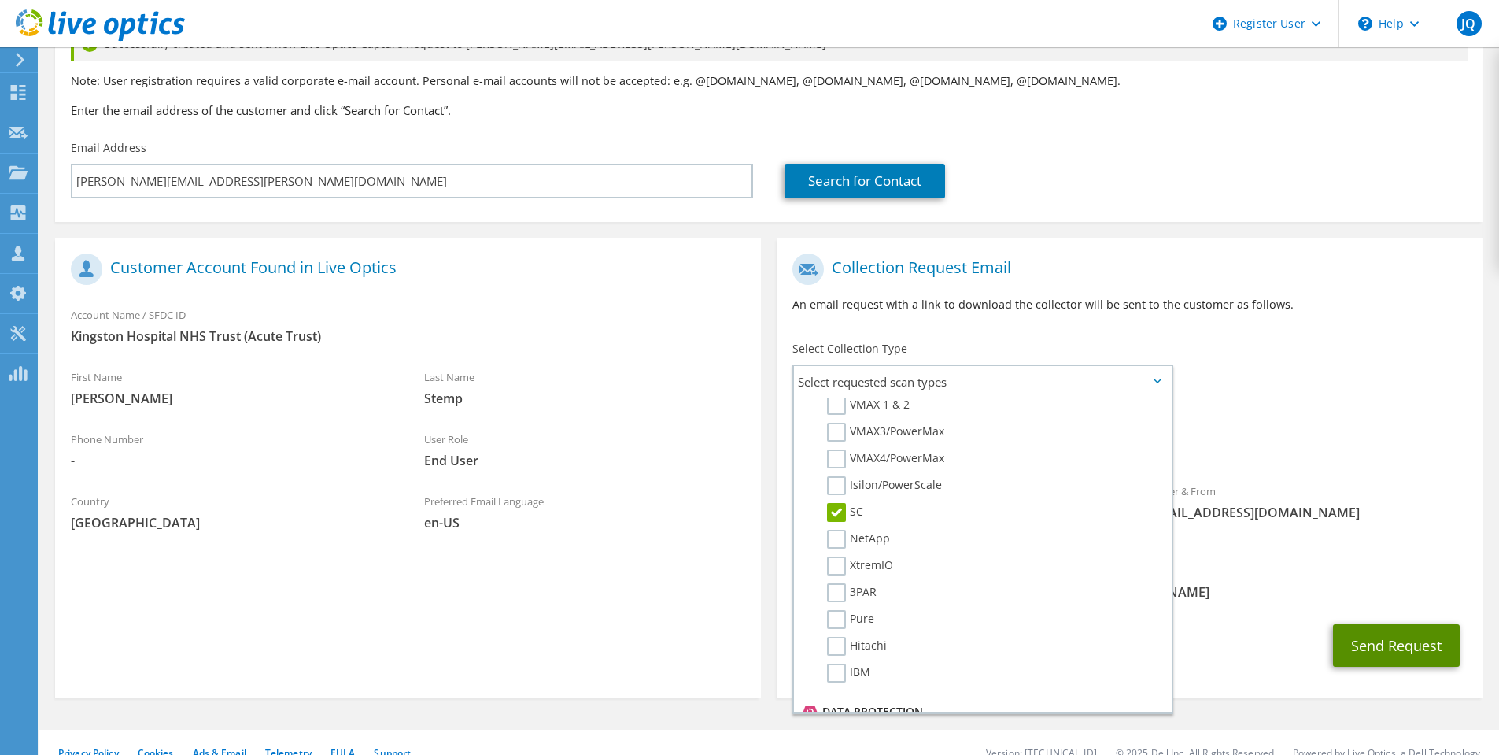
click at [1364, 633] on button "Send Request" at bounding box center [1396, 645] width 127 height 42
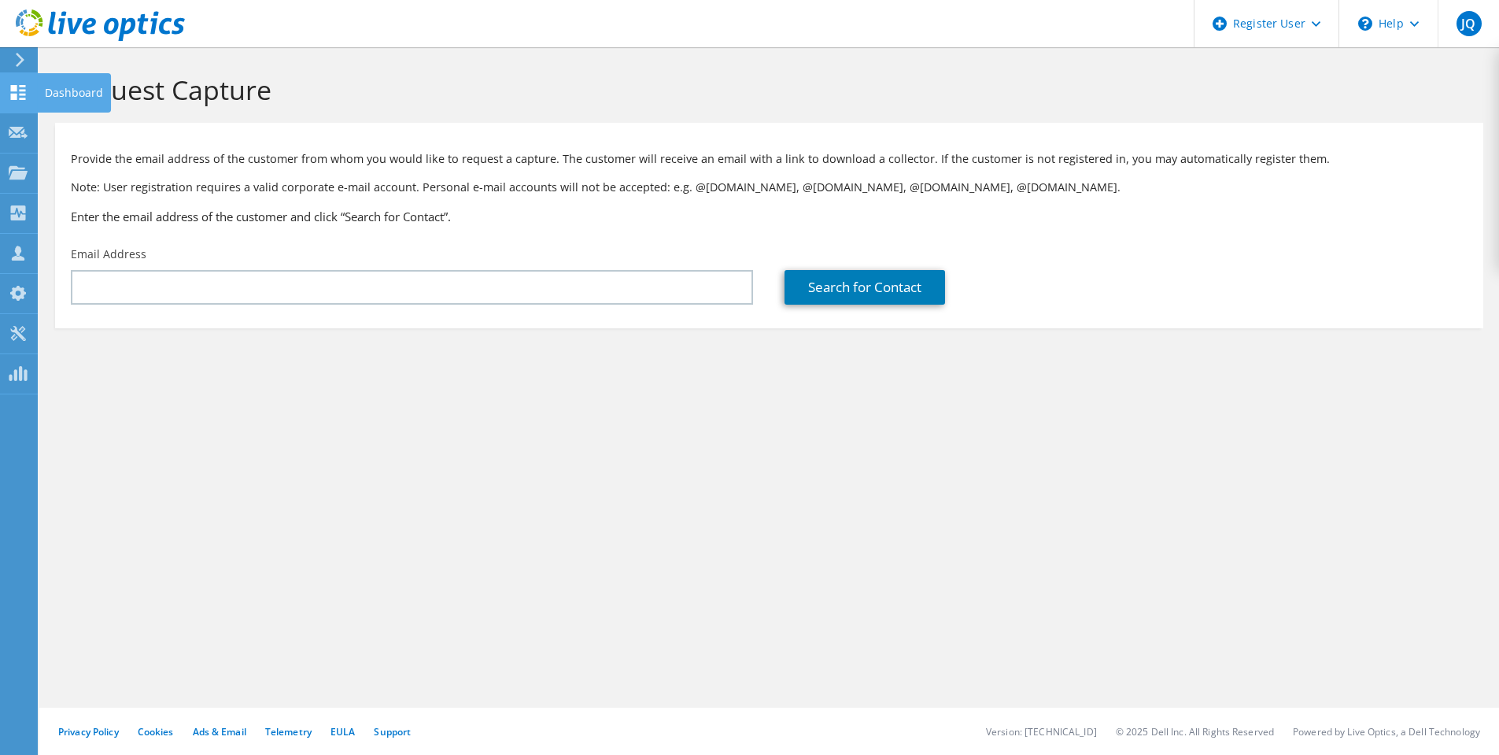
click at [25, 94] on use at bounding box center [18, 92] width 15 height 15
